Goal: Task Accomplishment & Management: Manage account settings

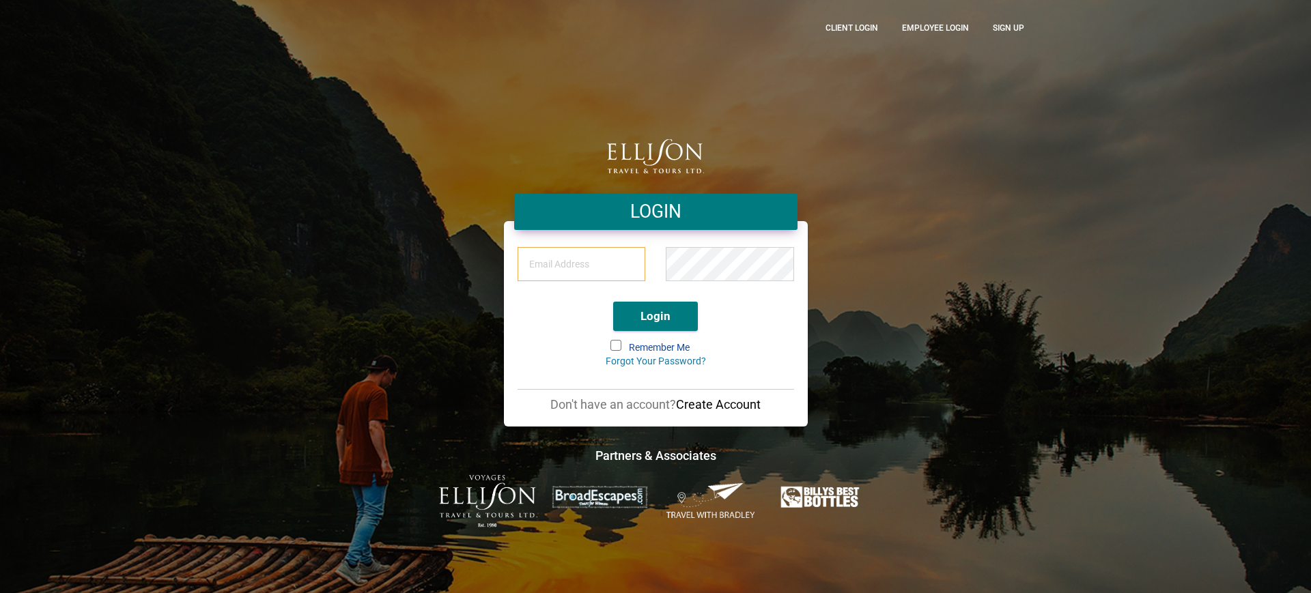
click at [565, 264] on input "email" at bounding box center [582, 264] width 128 height 34
paste input "[EMAIL_ADDRESS][DOMAIN_NAME]"
type input "[EMAIL_ADDRESS][DOMAIN_NAME]"
click at [652, 324] on button "Login" at bounding box center [655, 316] width 85 height 29
click at [622, 343] on span at bounding box center [620, 348] width 18 height 15
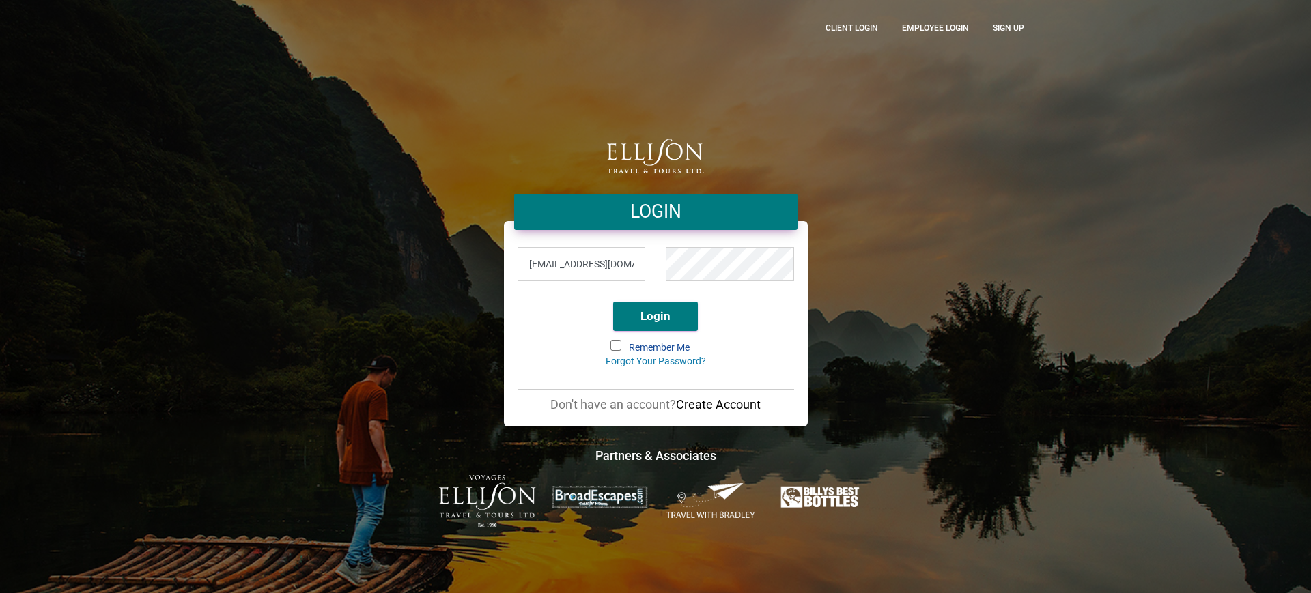
click at [612, 341] on input "Remember Me" at bounding box center [612, 341] width 0 height 0
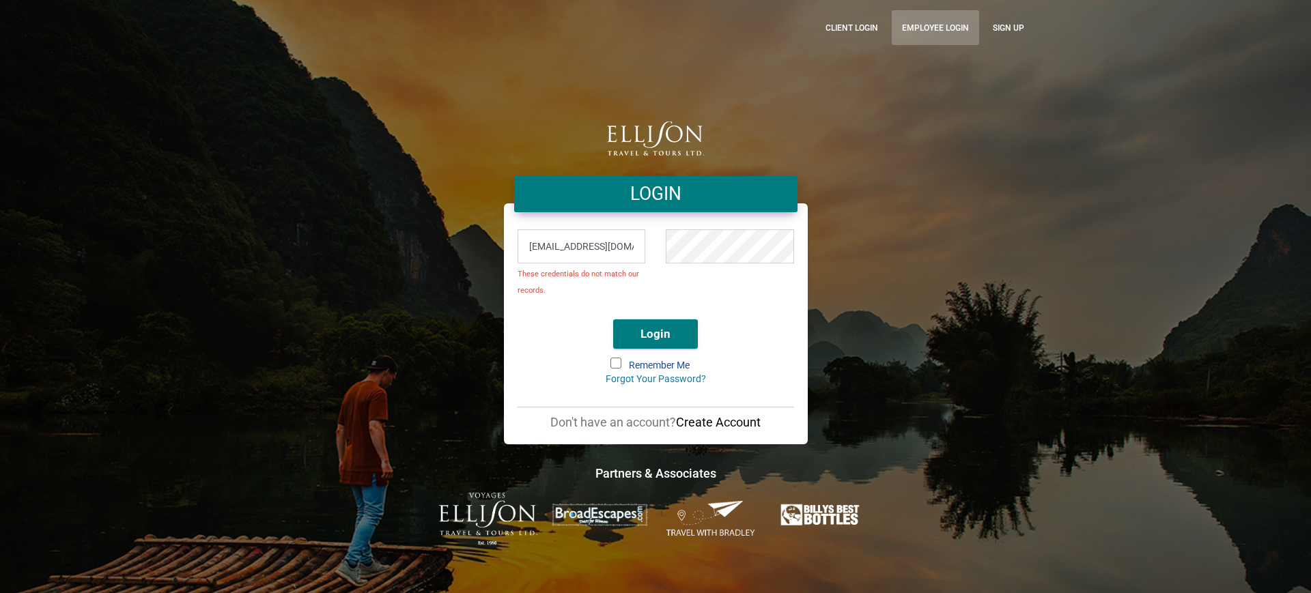
click at [949, 20] on link "Employee Login" at bounding box center [935, 27] width 87 height 35
